Goal: Information Seeking & Learning: Learn about a topic

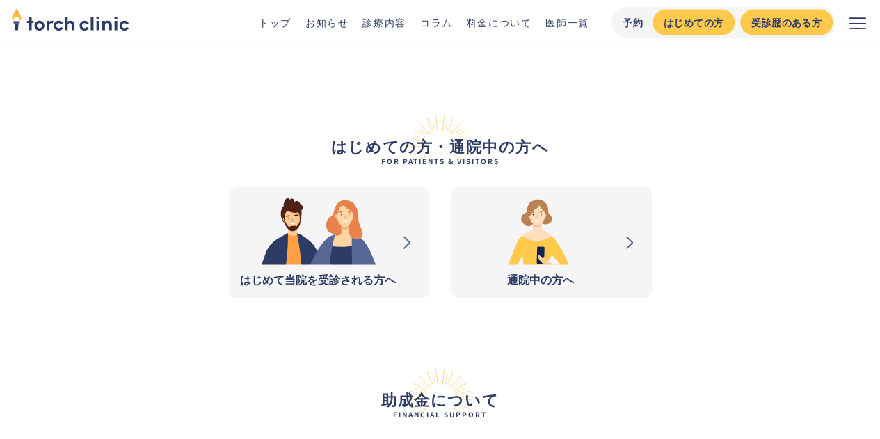
scroll to position [1538, 0]
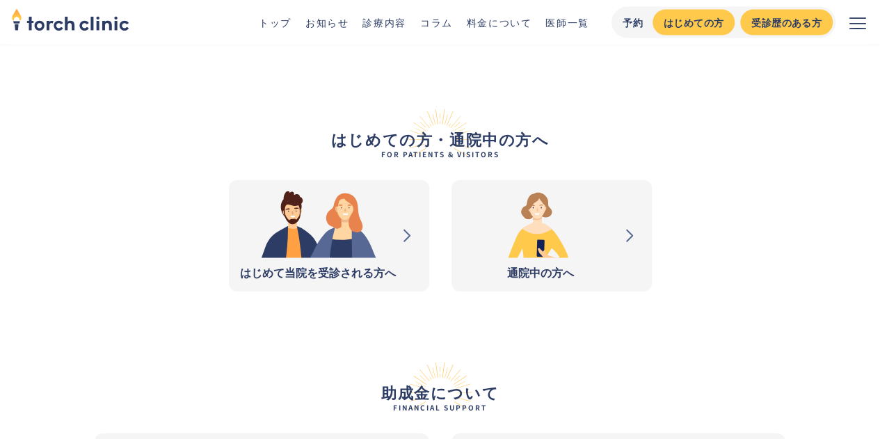
click at [340, 191] on img at bounding box center [318, 224] width 156 height 67
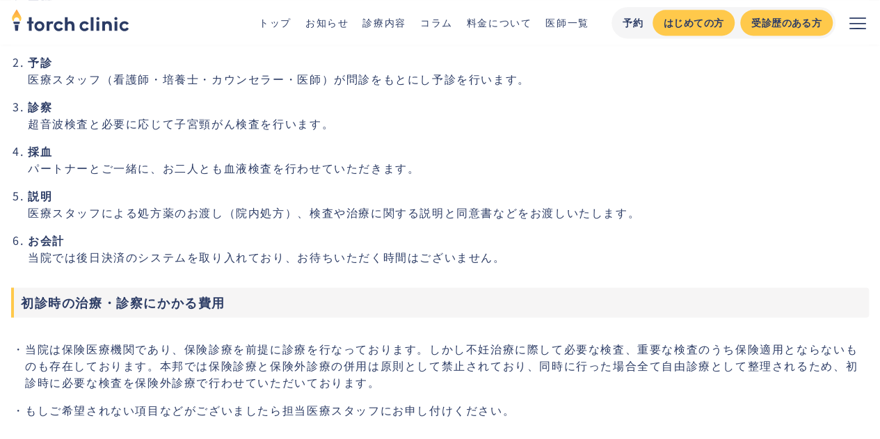
scroll to position [966, 0]
click at [397, 10] on div "トップ お知らせ 診療内容 コラム 料金について 医師一覧 予約 はじめての方 受診歴のある方" at bounding box center [440, 22] width 858 height 45
click at [380, 28] on link "診療内容" at bounding box center [384, 22] width 43 height 14
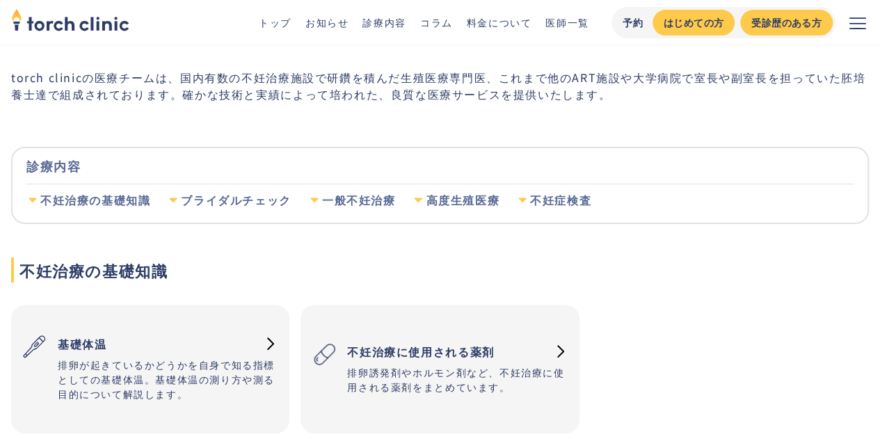
click at [234, 200] on div "ブライダルチェック" at bounding box center [236, 200] width 110 height 15
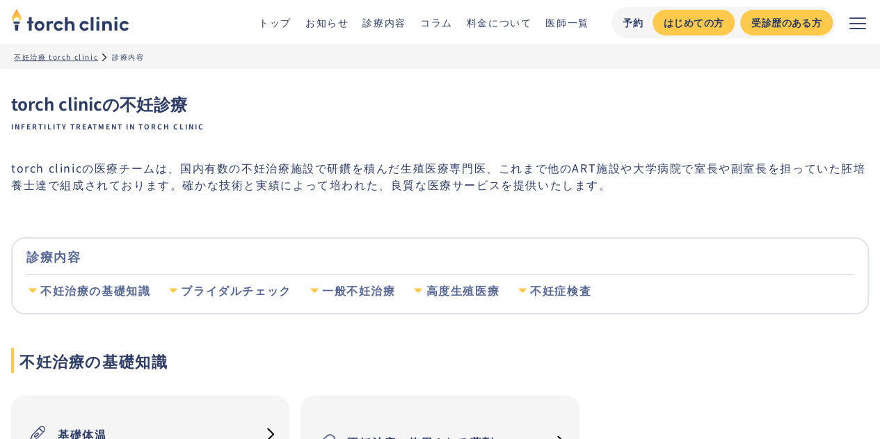
scroll to position [3, 0]
click at [335, 19] on link "お知らせ" at bounding box center [326, 22] width 43 height 14
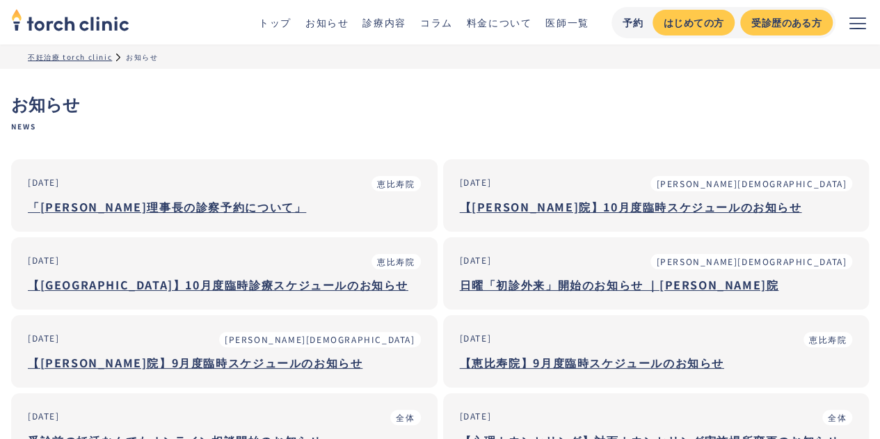
click at [294, 23] on ul "トップ お知らせ 診療内容 コラム 料金について 医師一覧" at bounding box center [417, 22] width 344 height 15
click at [286, 23] on link "トップ" at bounding box center [275, 22] width 33 height 14
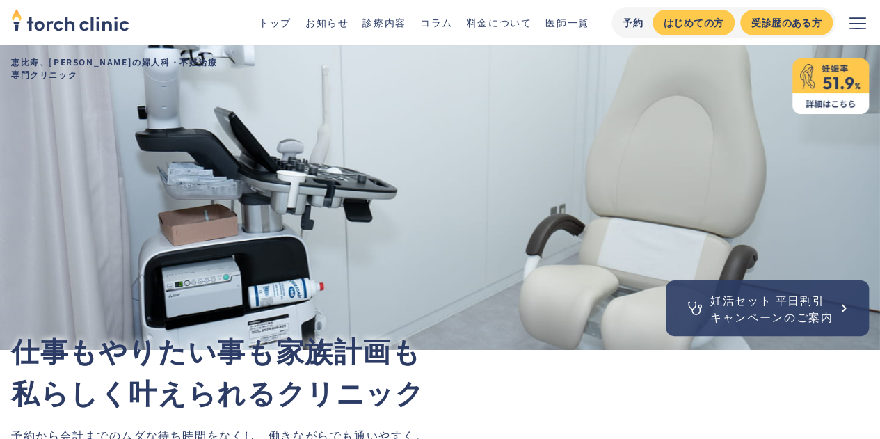
click at [369, 33] on div "トップ お知らせ 診療内容 コラム 料金について 医師一覧 予約 はじめての方 受診歴のある方" at bounding box center [440, 22] width 858 height 45
click at [379, 26] on link "診療内容" at bounding box center [384, 22] width 43 height 14
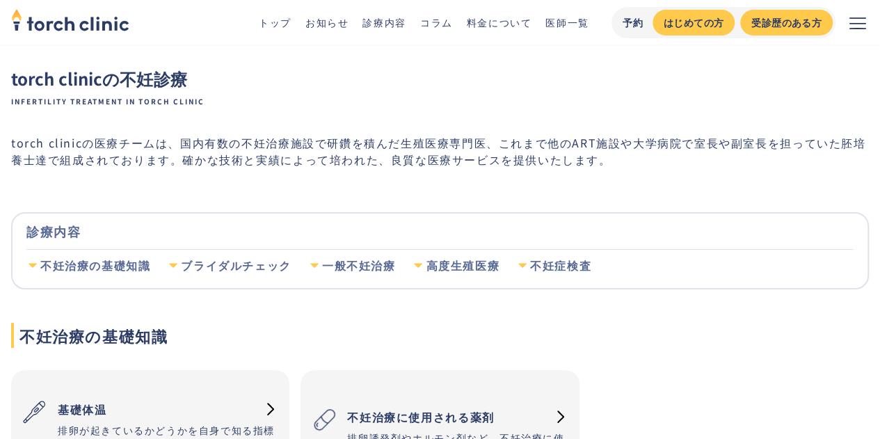
click at [201, 268] on div "ブライダルチェック" at bounding box center [236, 265] width 110 height 15
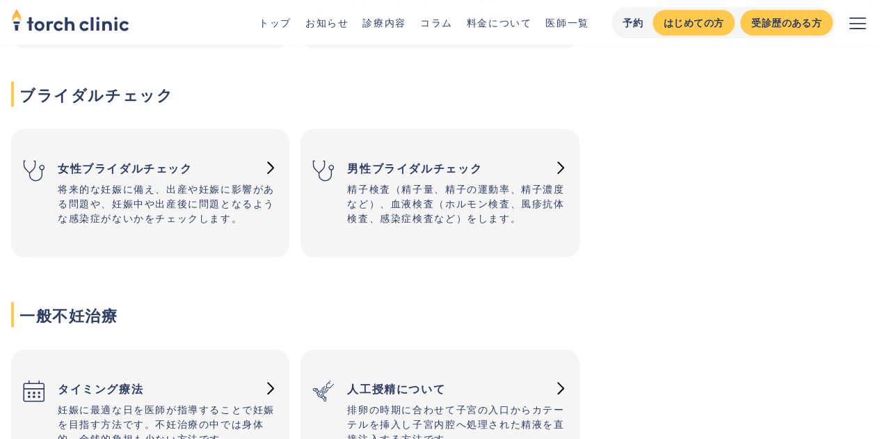
scroll to position [481, 0]
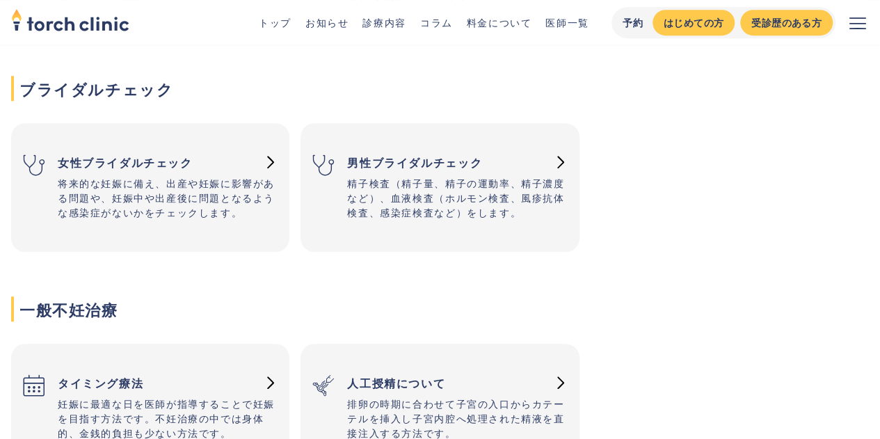
click at [224, 238] on link "女性ブライダルチェック 将来的な妊娠に備え、出産や妊娠に影響がある問題や、妊娠中や出産後に問題となるような感染症がないかをチェックします。" at bounding box center [150, 187] width 278 height 101
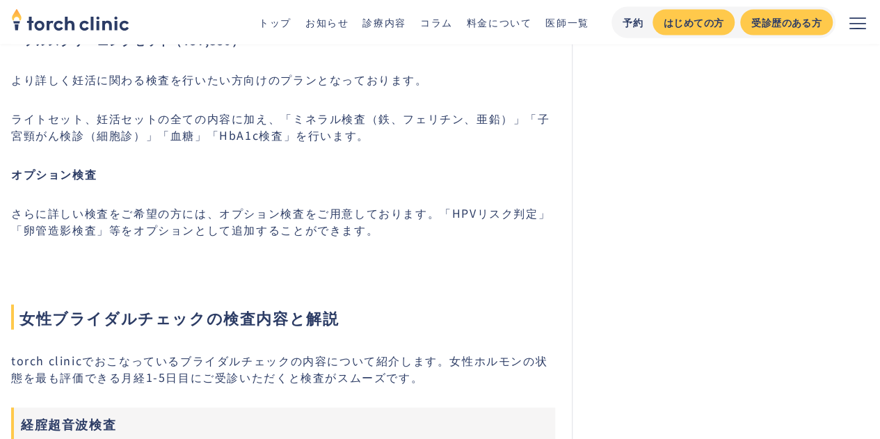
scroll to position [4256, 0]
